Goal: Task Accomplishment & Management: Manage account settings

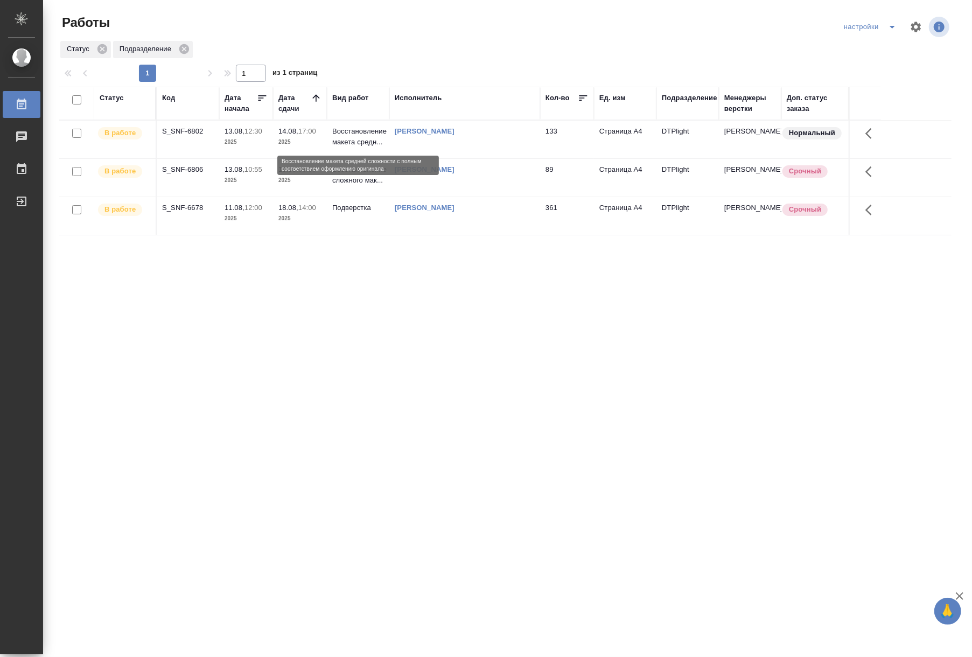
click at [344, 132] on p "Восстановление макета средн..." at bounding box center [358, 137] width 52 height 22
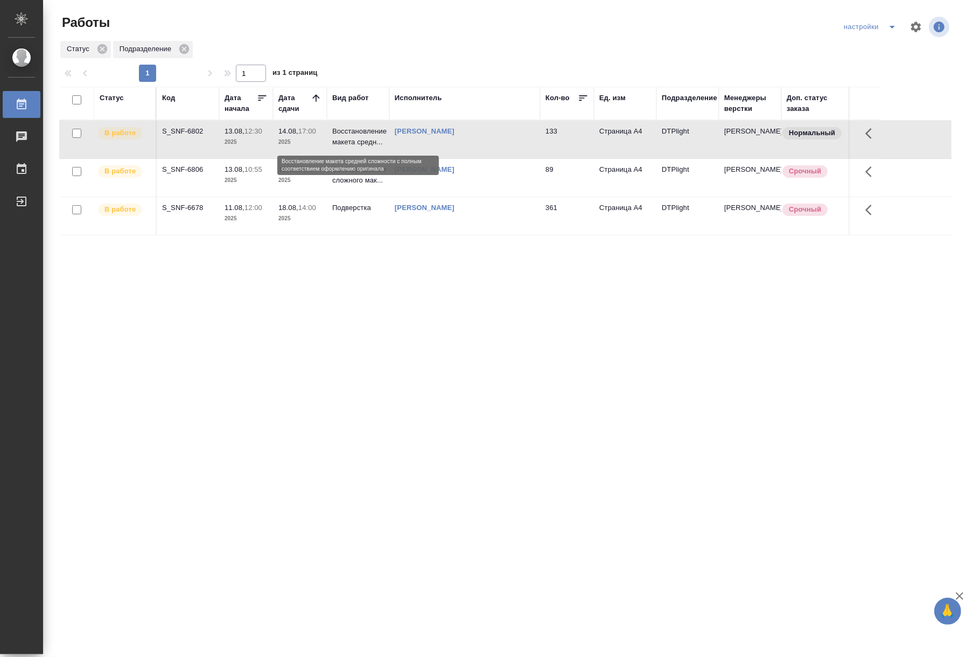
click at [344, 132] on p "Восстановление макета средн..." at bounding box center [358, 137] width 52 height 22
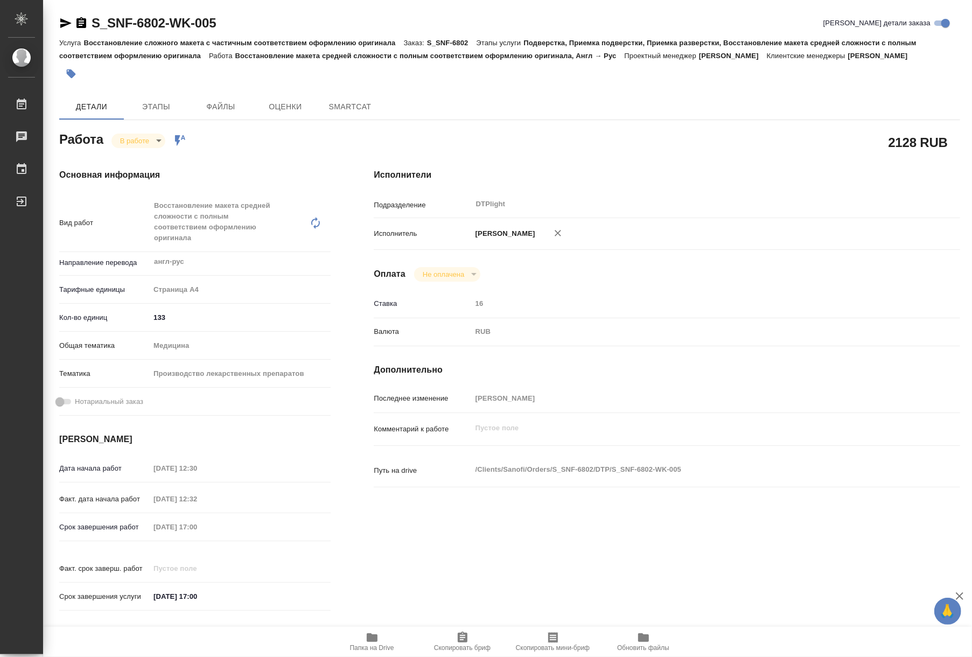
type textarea "x"
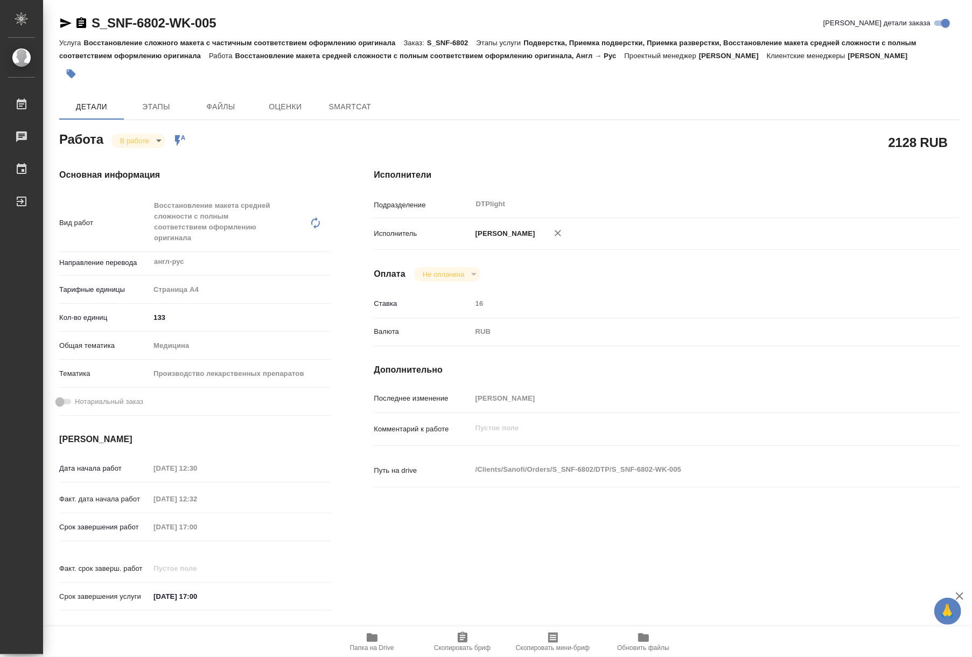
type textarea "x"
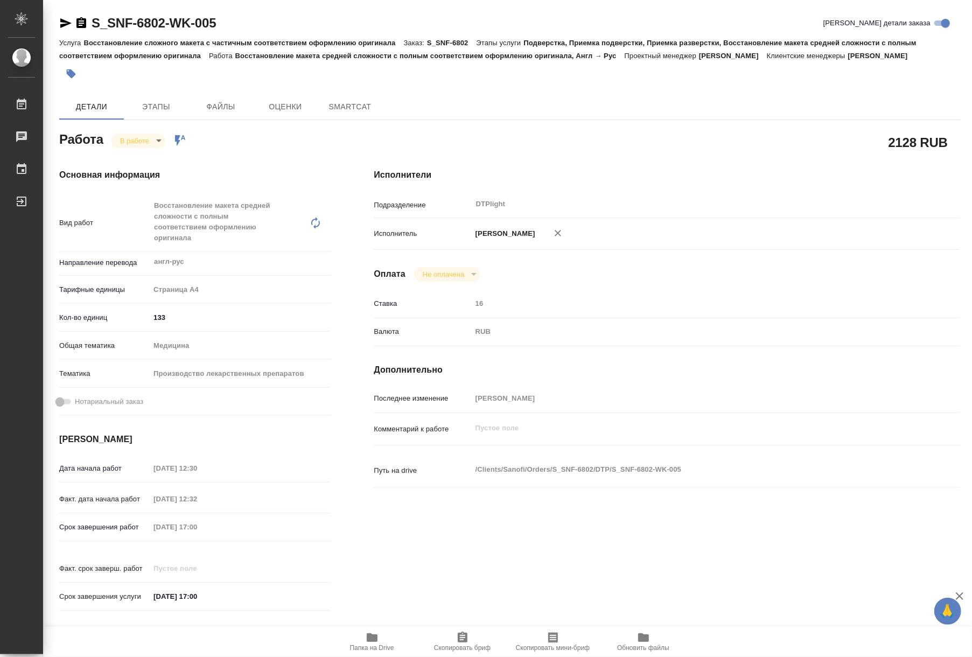
type textarea "x"
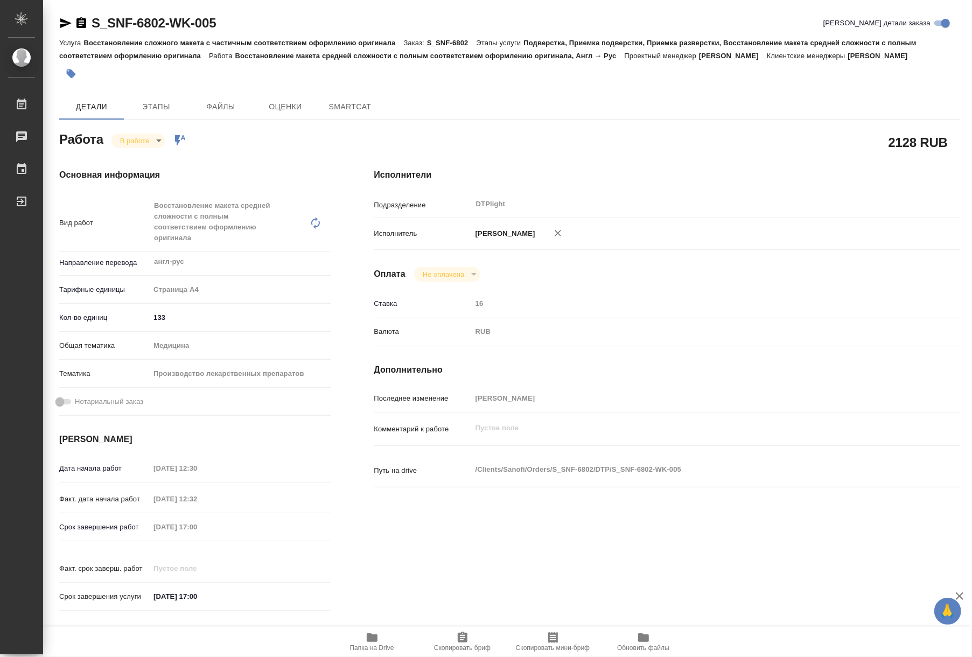
type textarea "x"
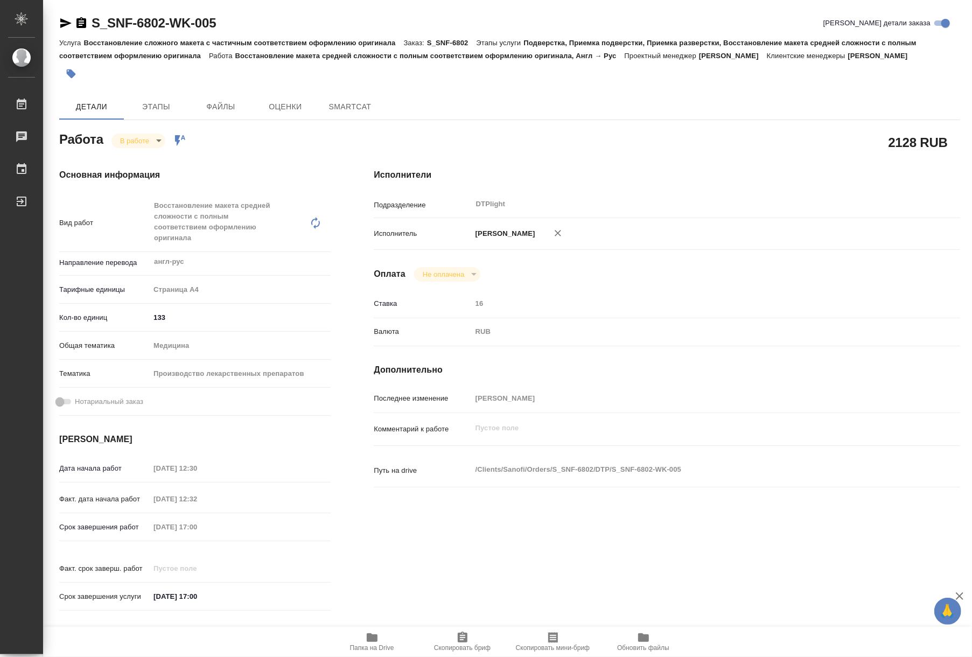
type textarea "x"
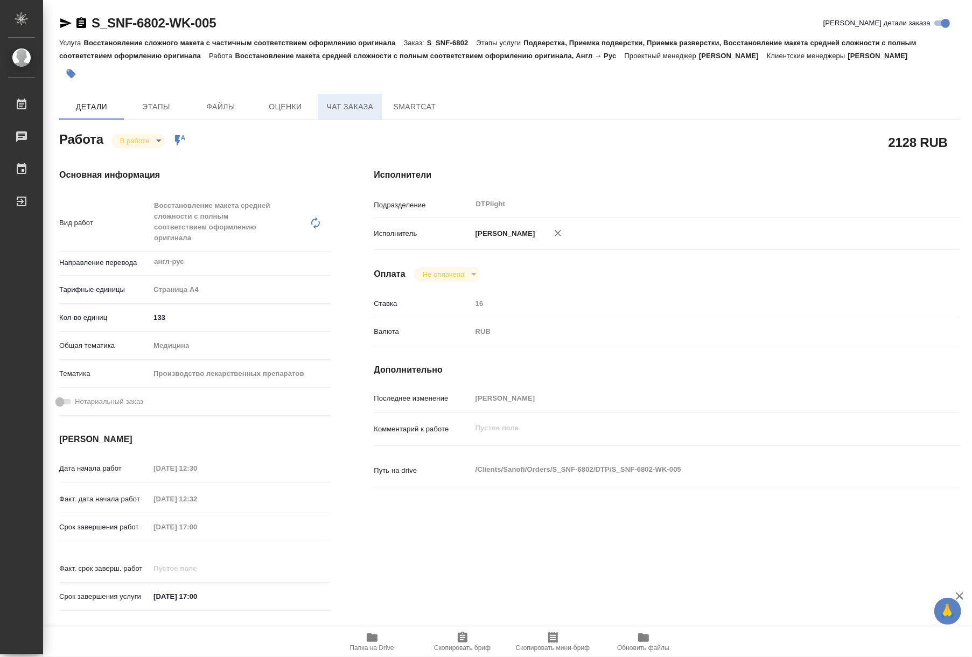
type textarea "x"
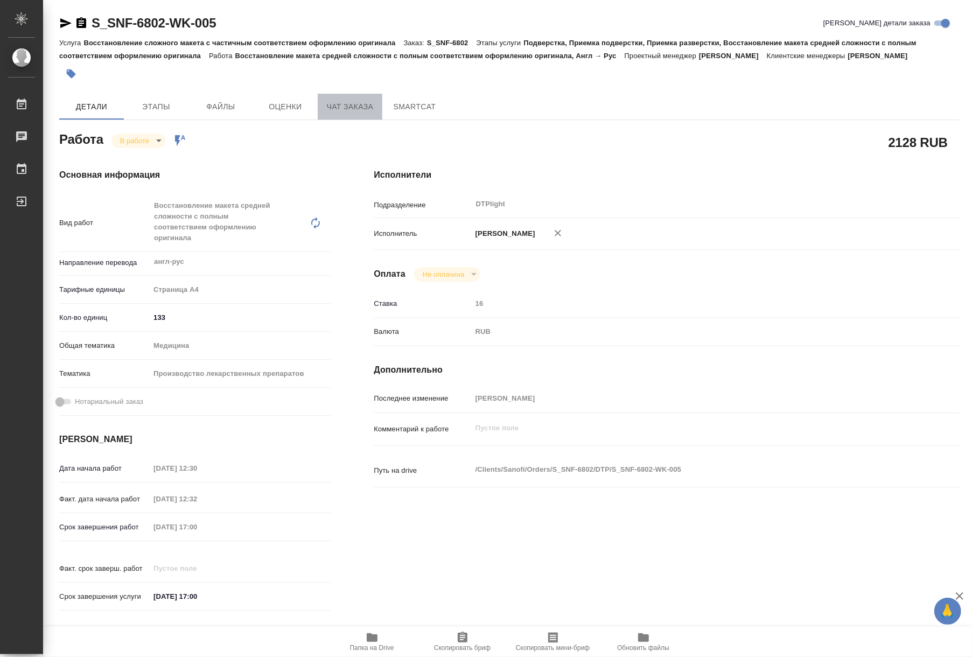
click at [334, 113] on span "Чат заказа" at bounding box center [350, 106] width 52 height 13
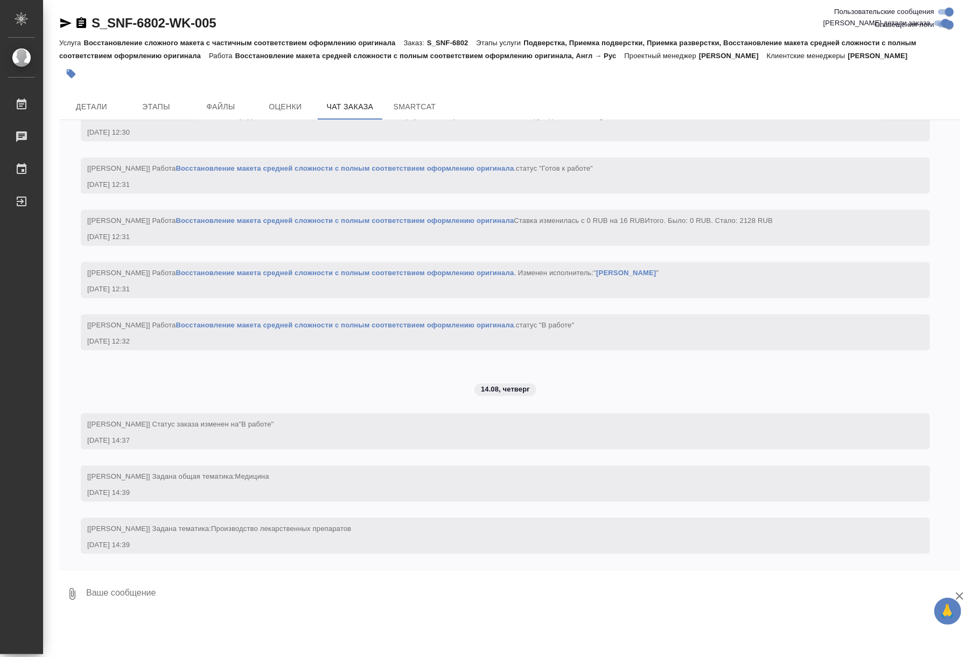
scroll to position [1658, 0]
click at [285, 455] on div "13.08, [DATE] [[EMAIL_ADDRESS][DOMAIN_NAME]] Клиент оставил комментарий: [URL][…" at bounding box center [509, 345] width 901 height 450
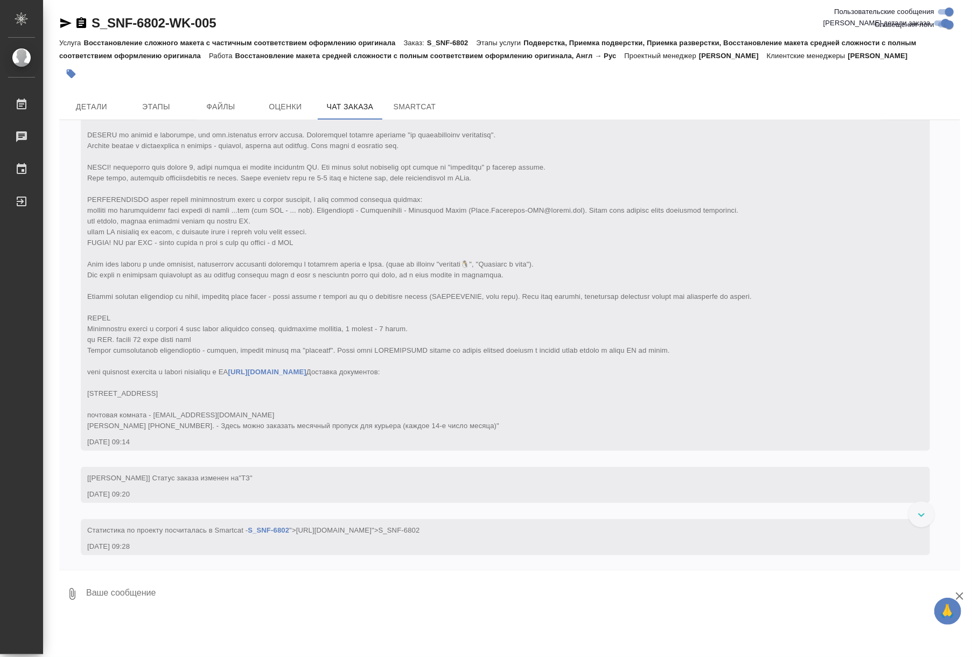
scroll to position [0, 0]
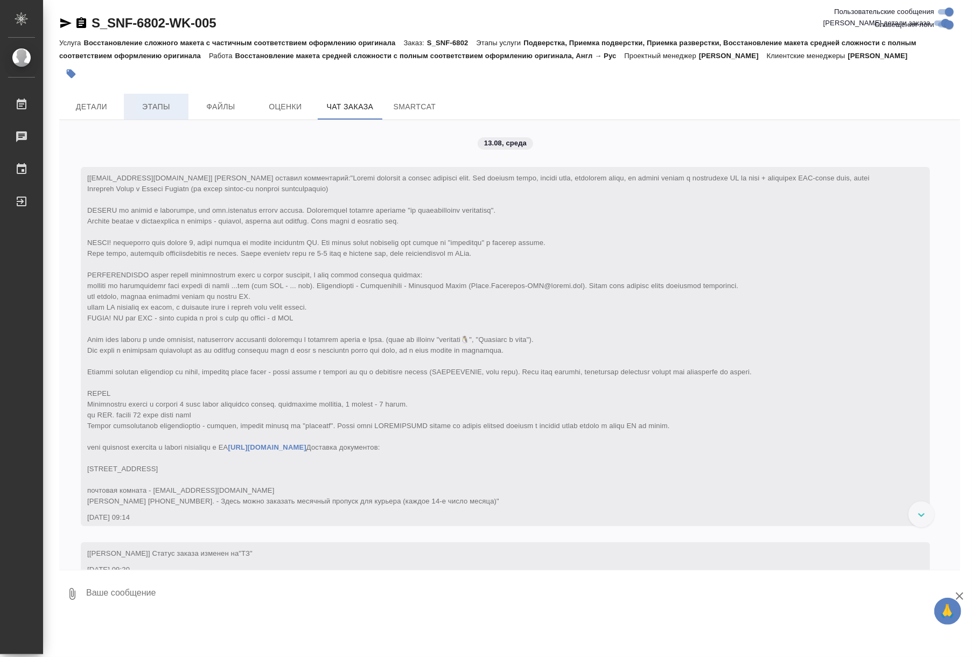
click at [170, 110] on span "Этапы" at bounding box center [156, 106] width 52 height 13
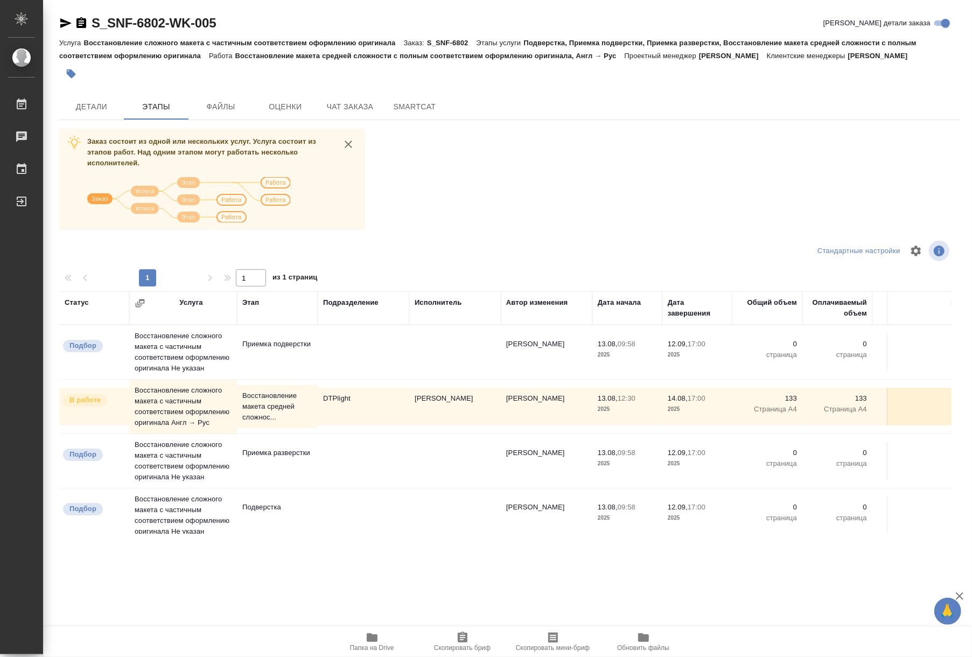
click at [165, 379] on td "Восстановление сложного макета с частичным соответствием оформлению оригинала Н…" at bounding box center [183, 352] width 108 height 54
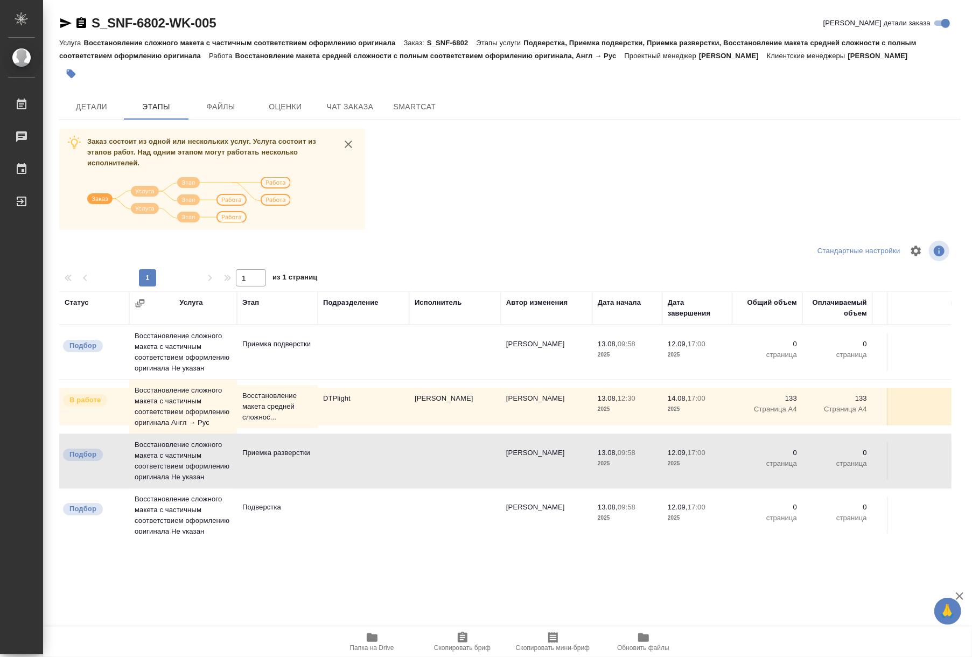
scroll to position [103, 0]
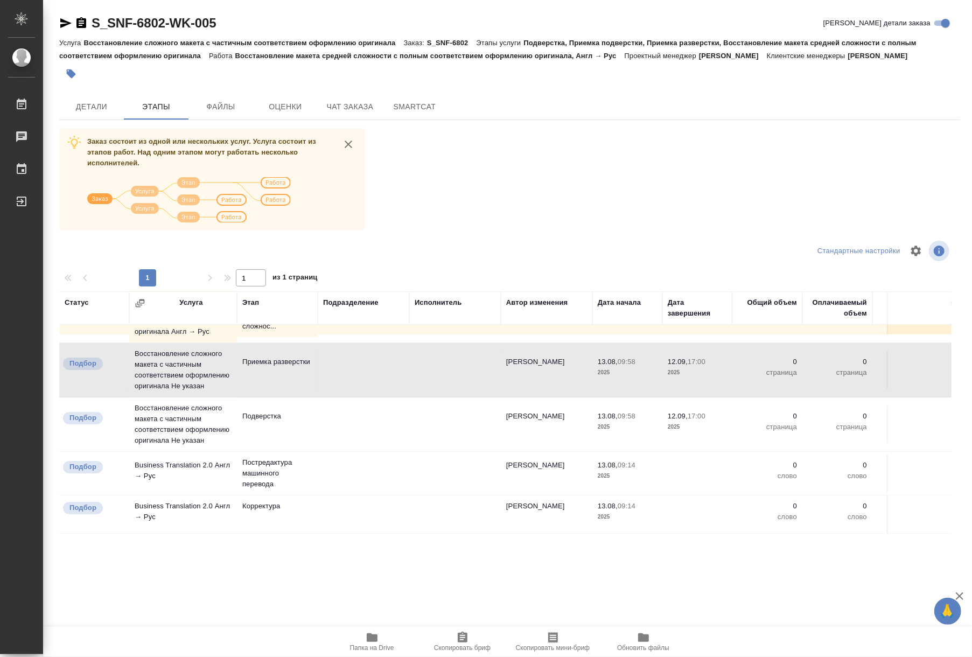
click at [180, 288] on td "Восстановление сложного макета с частичным соответствием оформлению оригинала Н…" at bounding box center [183, 261] width 108 height 54
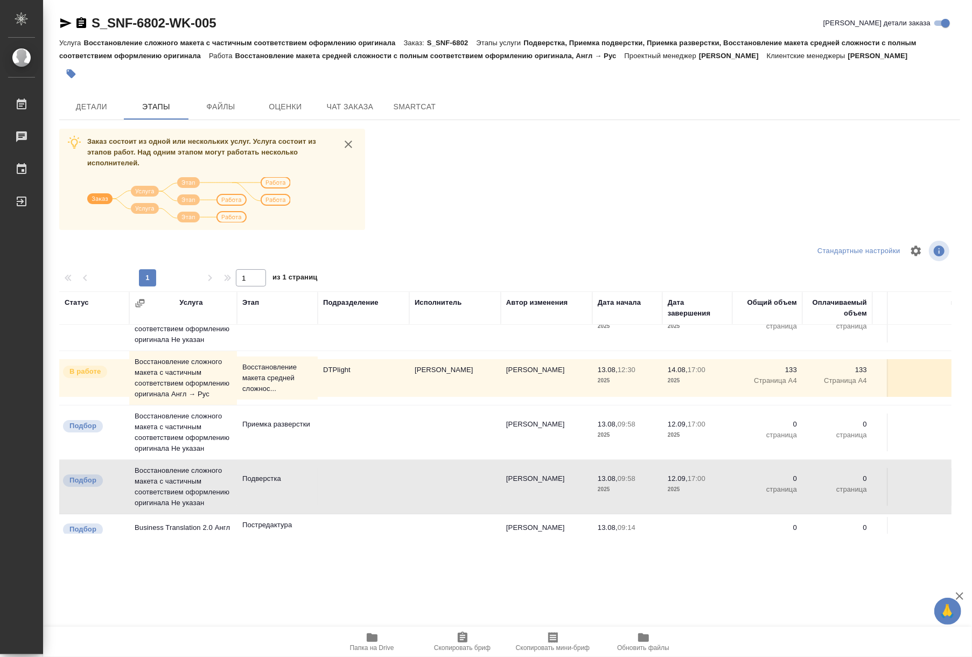
scroll to position [0, 0]
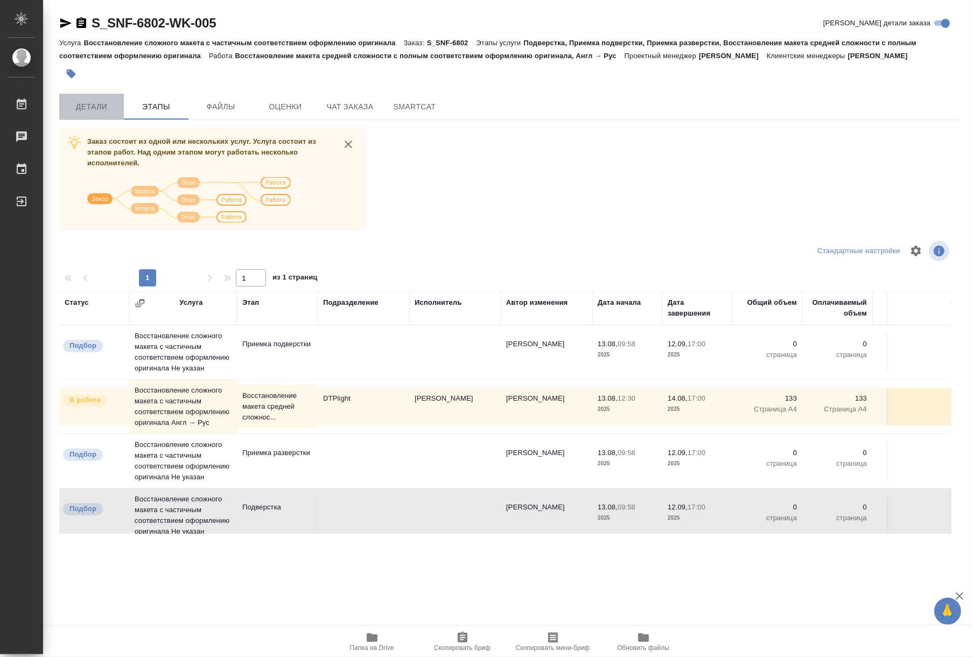
click at [92, 110] on span "Детали" at bounding box center [92, 106] width 52 height 13
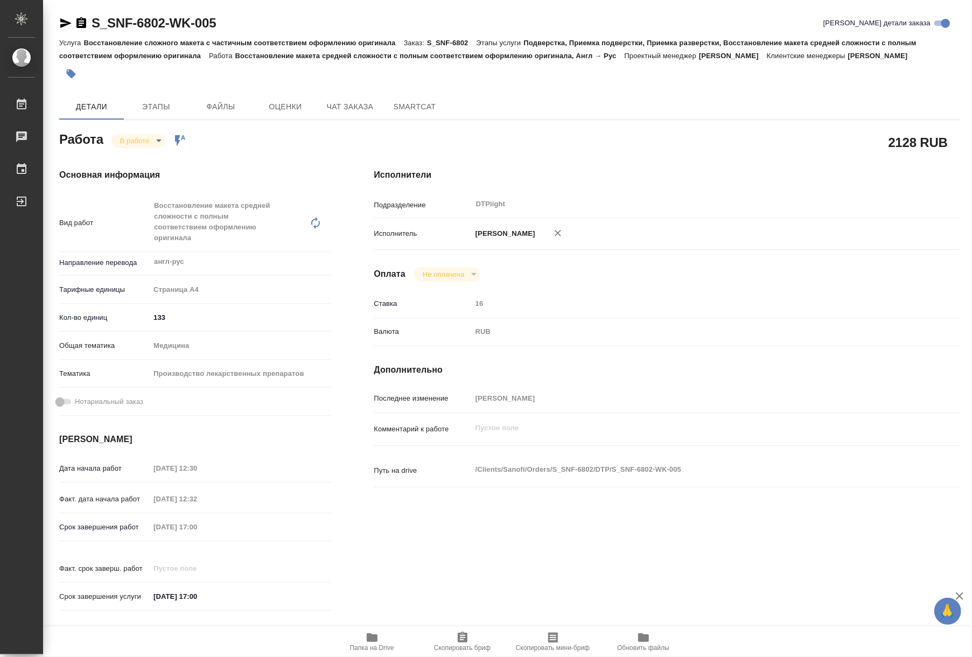
type textarea "x"
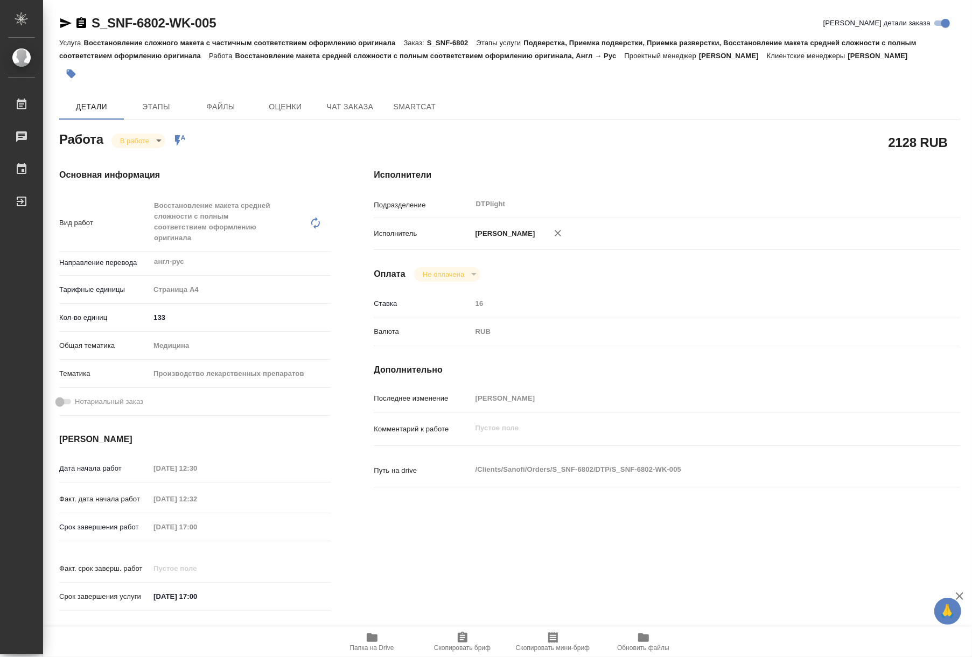
type textarea "x"
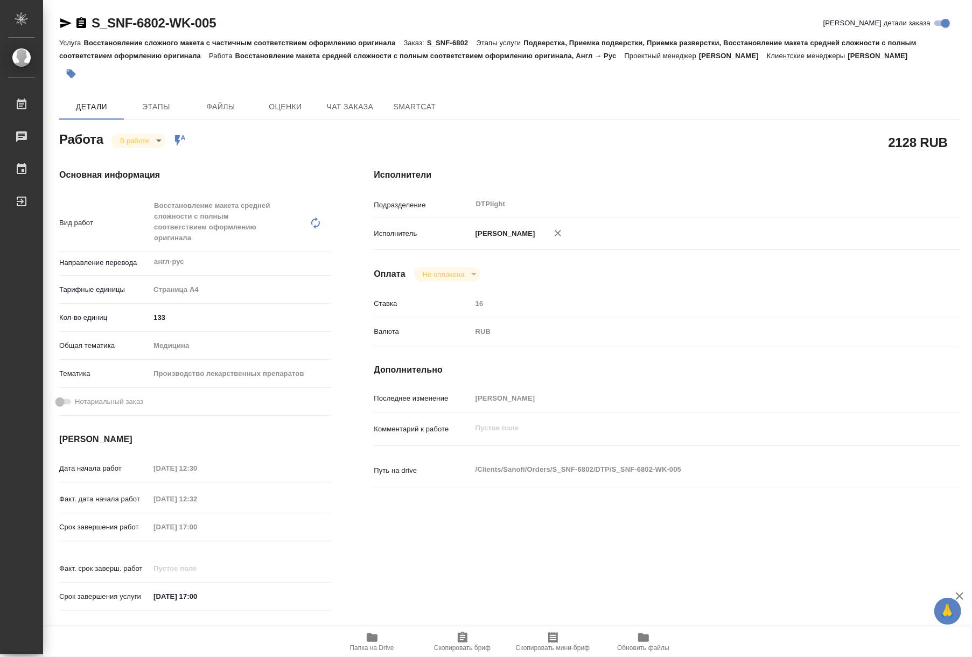
type textarea "x"
